Goal: Find specific page/section: Find specific page/section

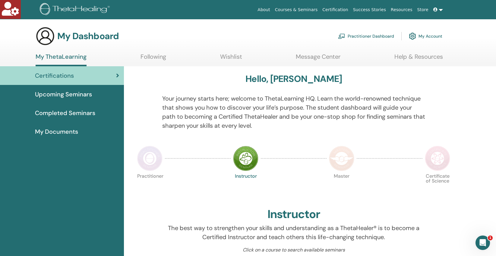
click at [70, 113] on span "Completed Seminars" at bounding box center [65, 113] width 60 height 9
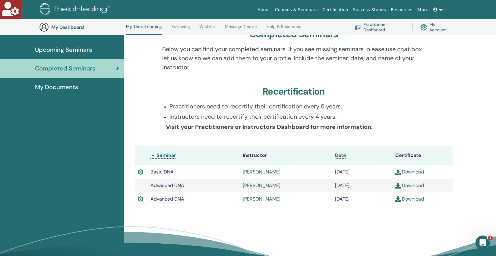
scroll to position [62, 0]
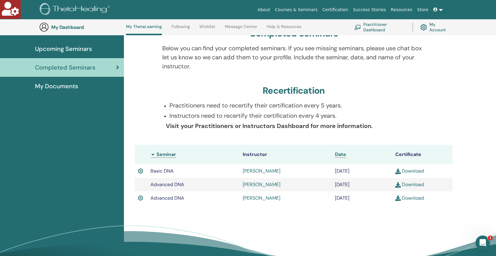
click at [57, 82] on span "My Documents" at bounding box center [56, 86] width 43 height 9
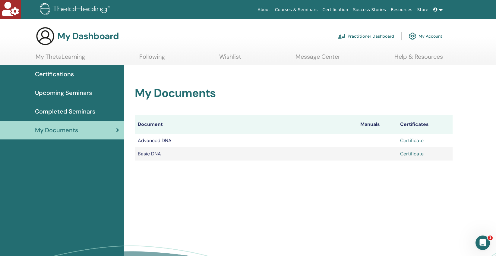
click at [415, 141] on link "Certificate" at bounding box center [412, 141] width 24 height 6
click at [59, 110] on span "Completed Seminars" at bounding box center [65, 111] width 60 height 9
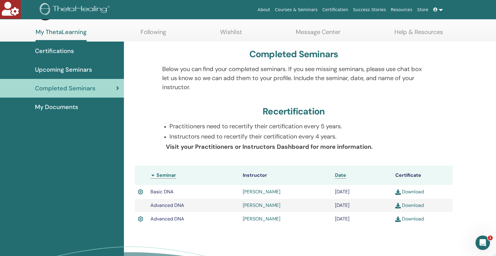
scroll to position [31, 0]
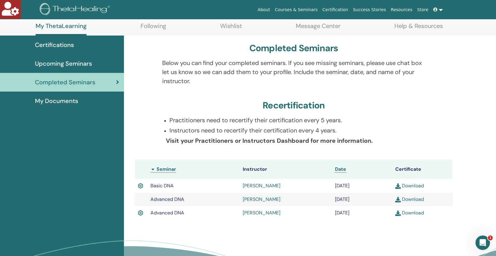
click at [64, 103] on span "My Documents" at bounding box center [56, 101] width 43 height 9
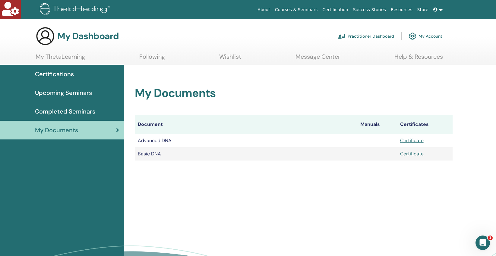
click at [66, 112] on span "Completed Seminars" at bounding box center [65, 111] width 60 height 9
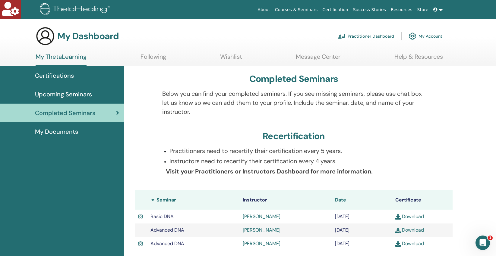
click at [59, 130] on span "My Documents" at bounding box center [56, 131] width 43 height 9
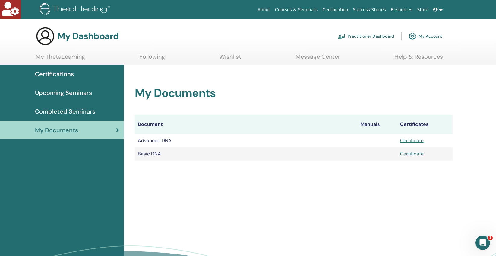
click at [68, 109] on span "Completed Seminars" at bounding box center [65, 111] width 60 height 9
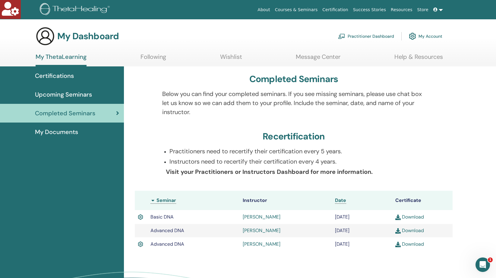
click at [371, 36] on link "Practitioner Dashboard" at bounding box center [366, 36] width 56 height 13
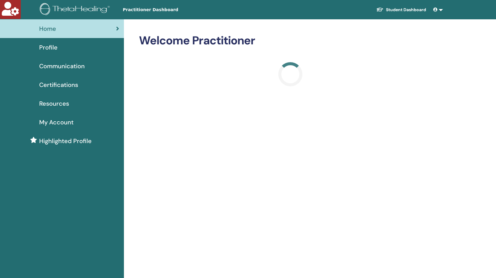
click at [52, 47] on span "Profile" at bounding box center [48, 47] width 18 height 9
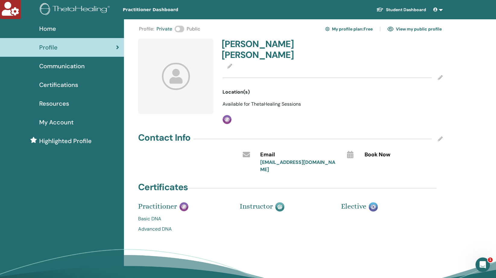
click at [400, 9] on link "Student Dashboard" at bounding box center [401, 9] width 59 height 11
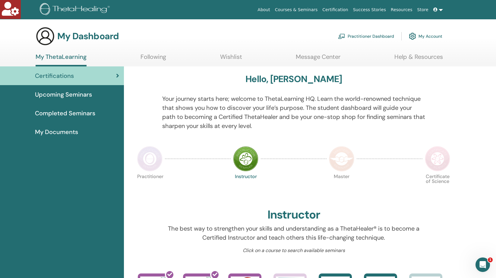
click at [59, 115] on span "Completed Seminars" at bounding box center [65, 113] width 60 height 9
